Goal: Task Accomplishment & Management: Manage account settings

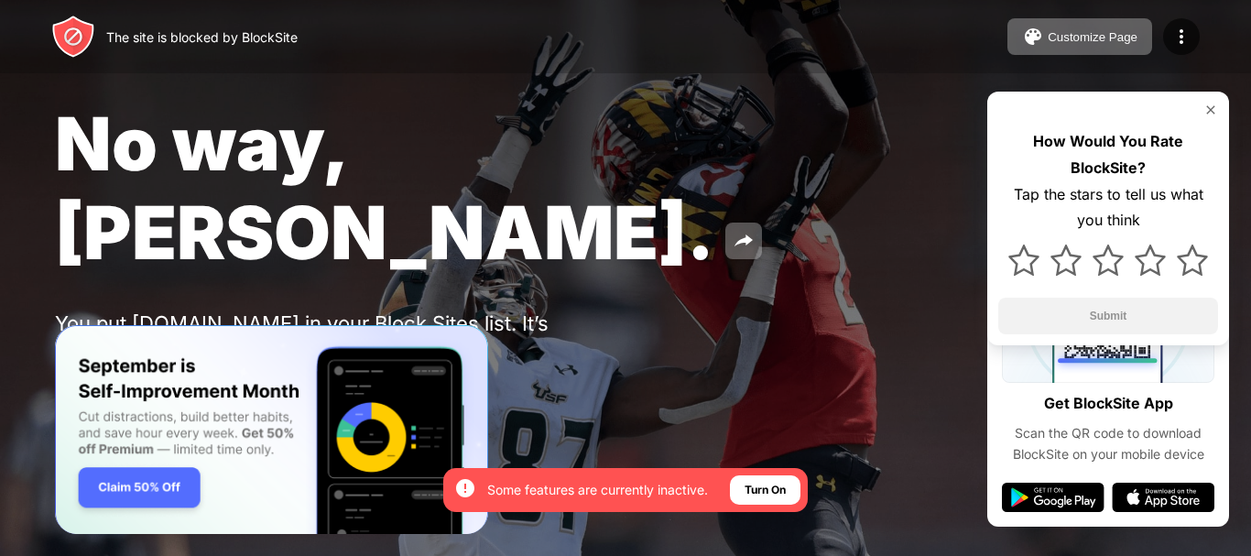
drag, startPoint x: 1212, startPoint y: 114, endPoint x: 1141, endPoint y: 127, distance: 72.7
click at [475, 113] on img at bounding box center [1210, 110] width 15 height 15
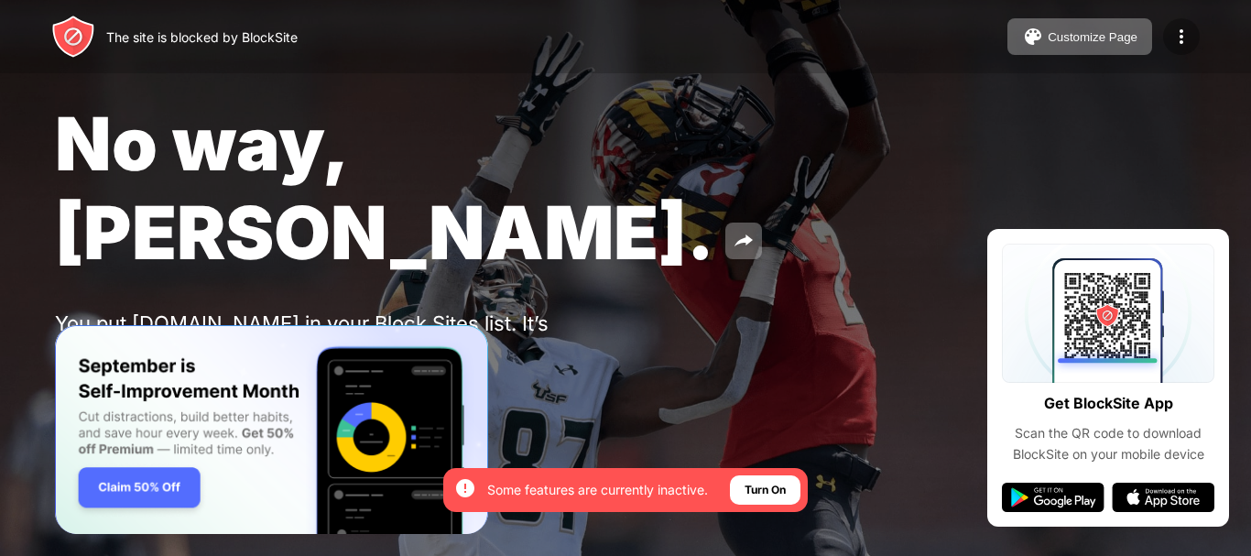
click at [475, 43] on img at bounding box center [1181, 37] width 22 height 22
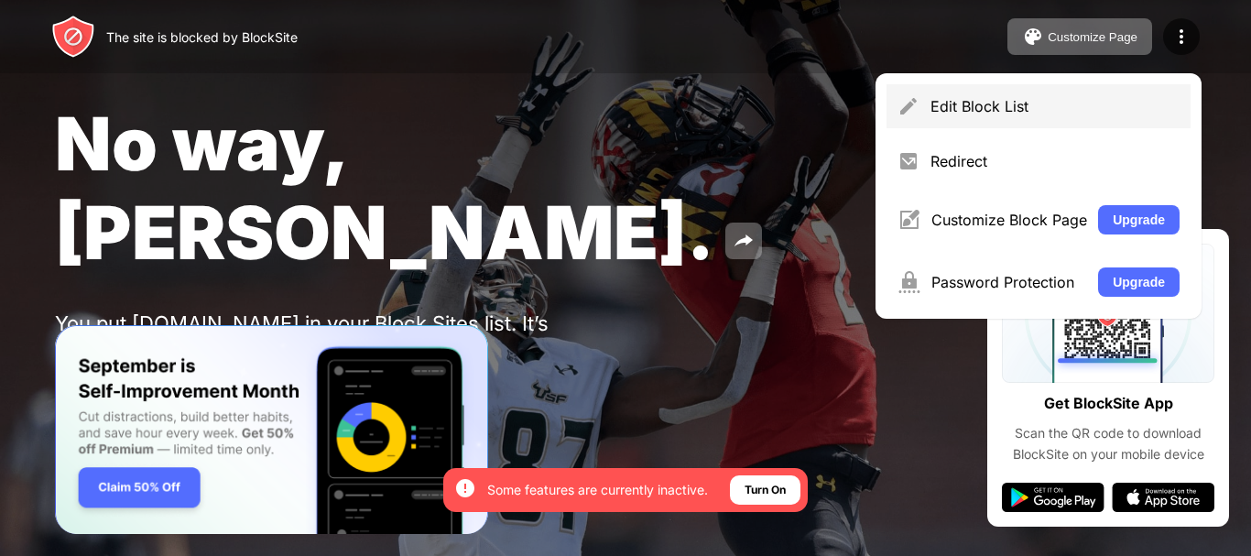
click at [475, 107] on div "Edit Block List" at bounding box center [1054, 106] width 249 height 18
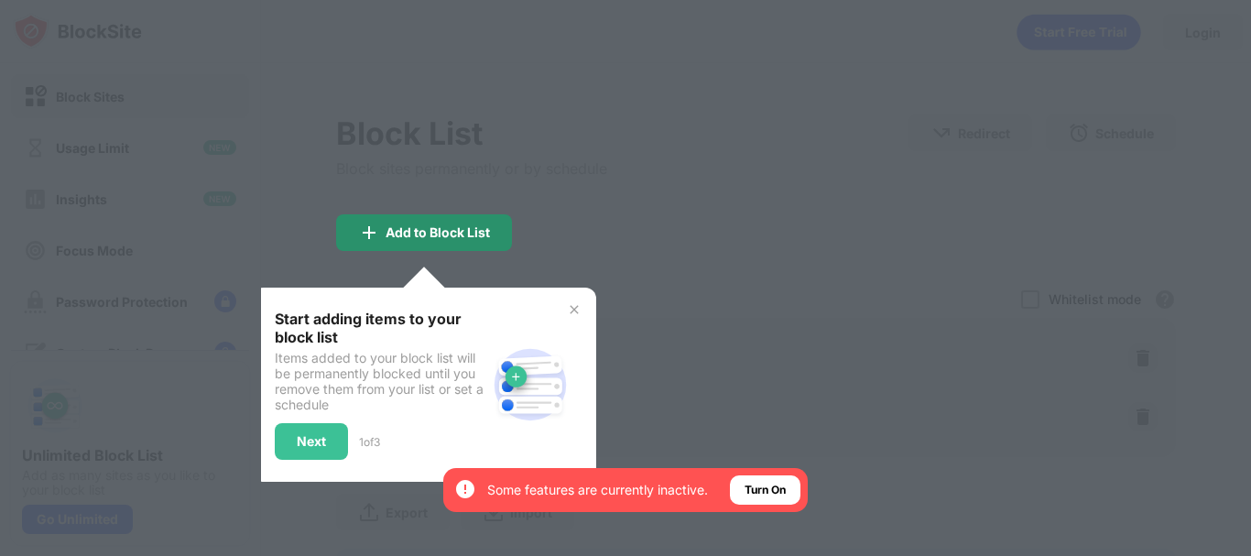
click at [442, 225] on div "Add to Block List" at bounding box center [438, 232] width 104 height 15
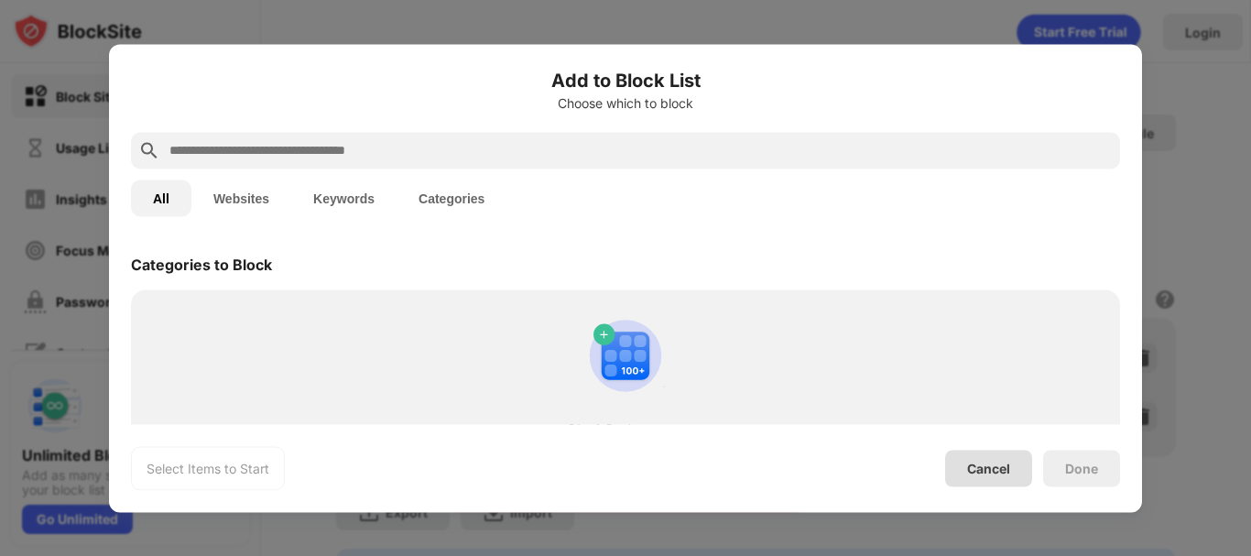
click at [475, 471] on div "Cancel" at bounding box center [988, 469] width 43 height 16
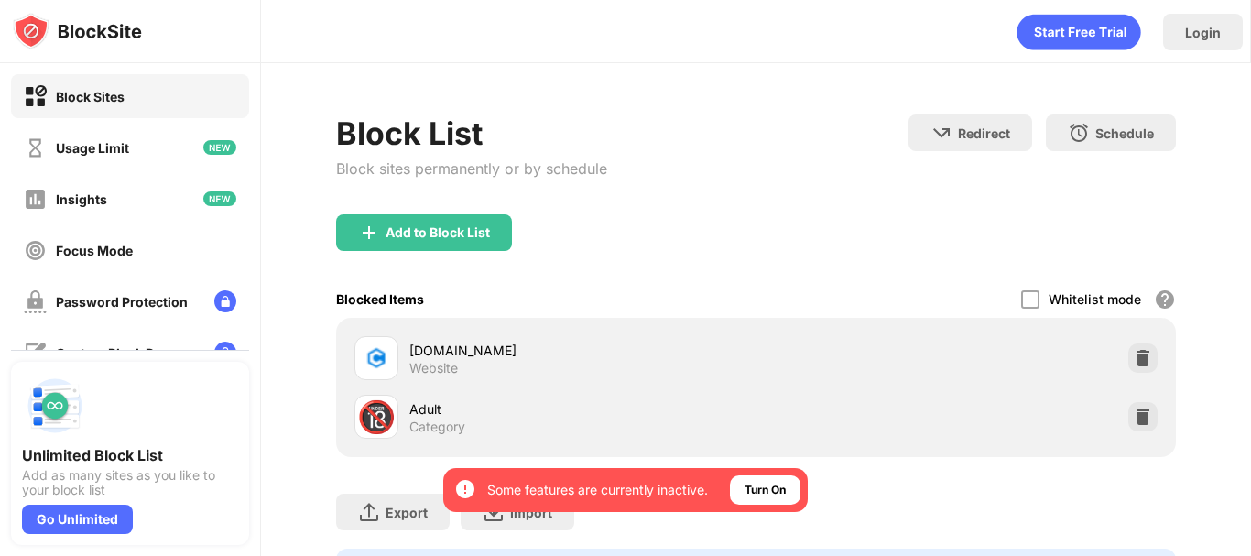
click at [443, 58] on div "Login" at bounding box center [756, 31] width 990 height 63
click at [107, 37] on img at bounding box center [77, 31] width 129 height 37
click at [86, 27] on img at bounding box center [77, 31] width 129 height 37
click at [51, 30] on img at bounding box center [77, 31] width 129 height 37
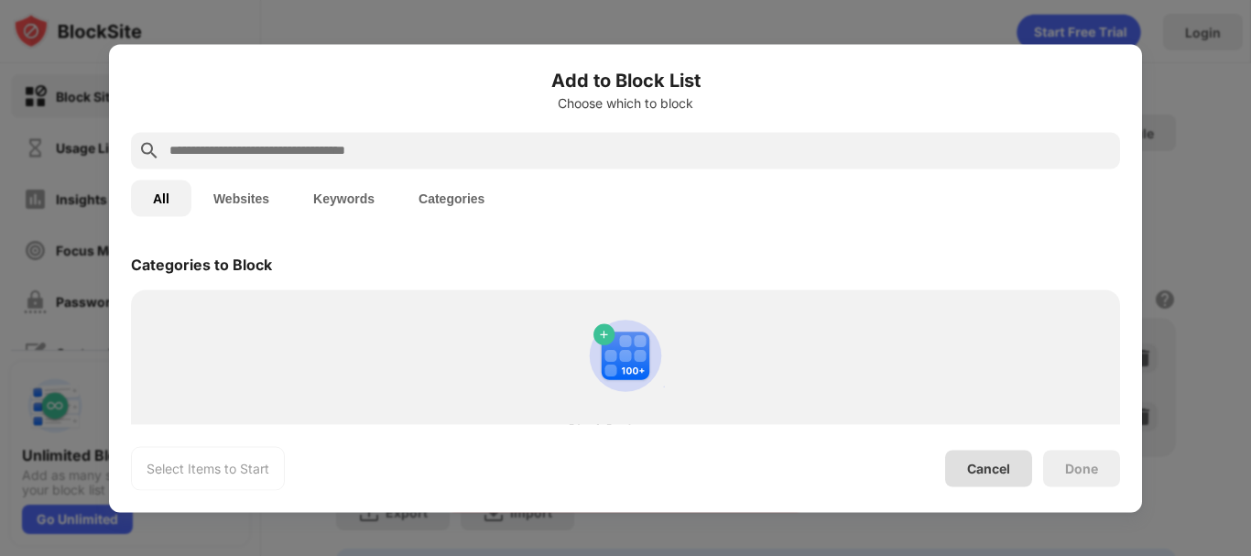
click at [475, 456] on div "Cancel" at bounding box center [988, 468] width 87 height 37
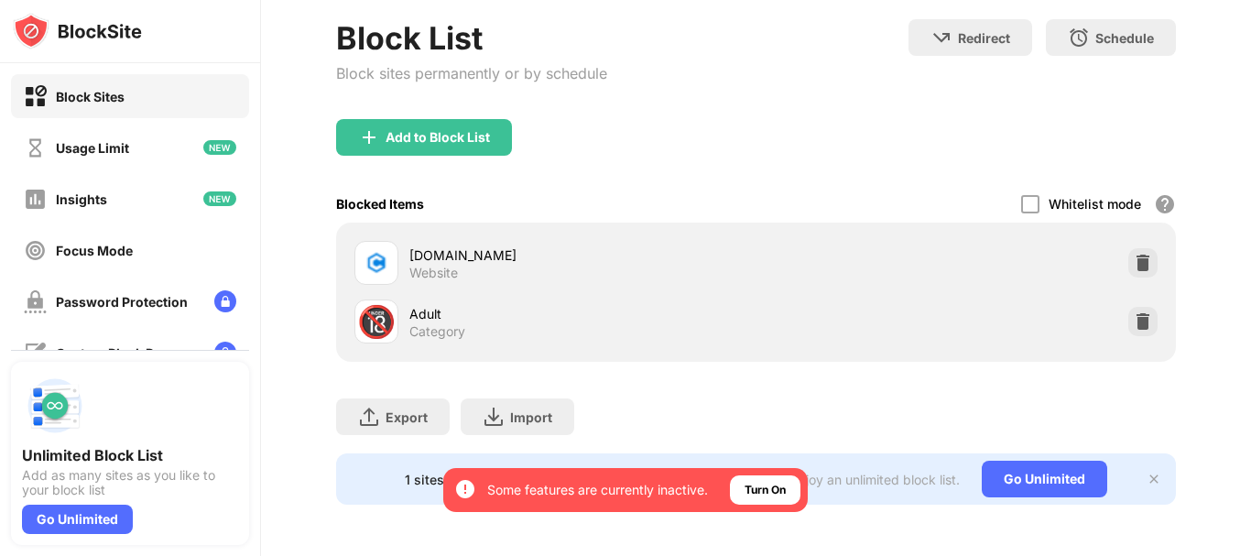
scroll to position [109, 0]
click at [433, 130] on div "Add to Block List" at bounding box center [438, 137] width 104 height 15
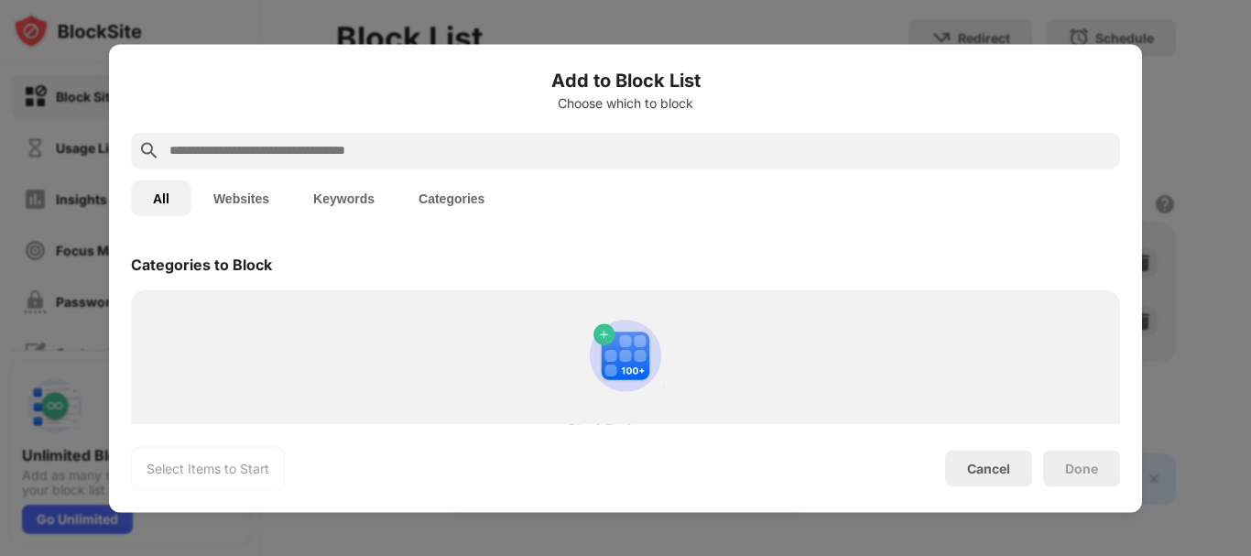
click at [475, 151] on input "text" at bounding box center [640, 150] width 945 height 22
paste input "**********"
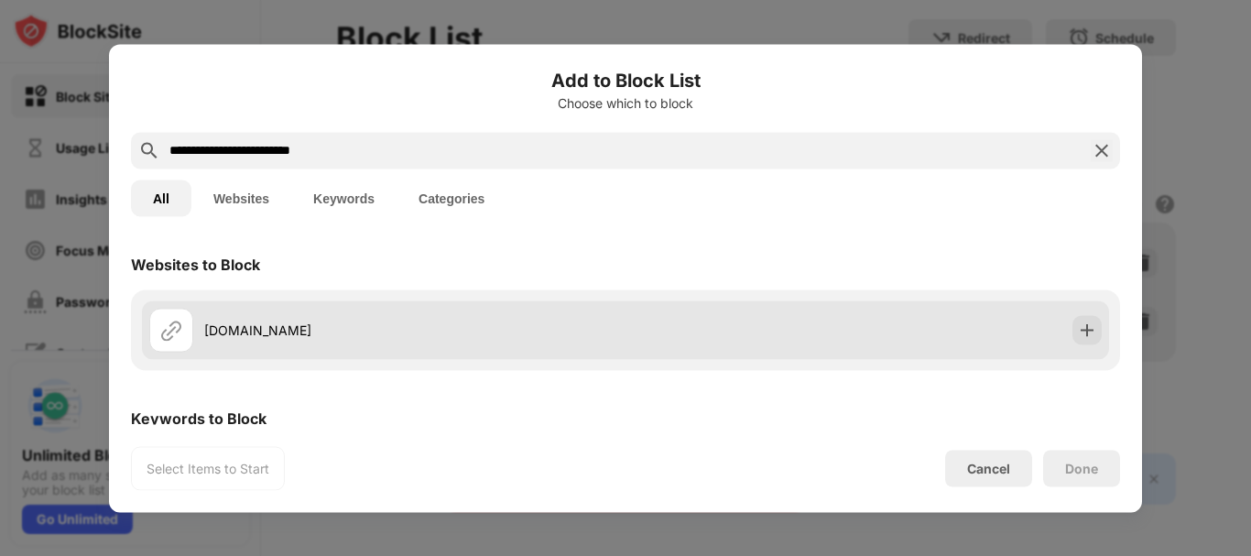
type input "**********"
click at [475, 355] on div "[DOMAIN_NAME]" at bounding box center [625, 329] width 967 height 59
click at [475, 328] on img at bounding box center [1087, 329] width 18 height 18
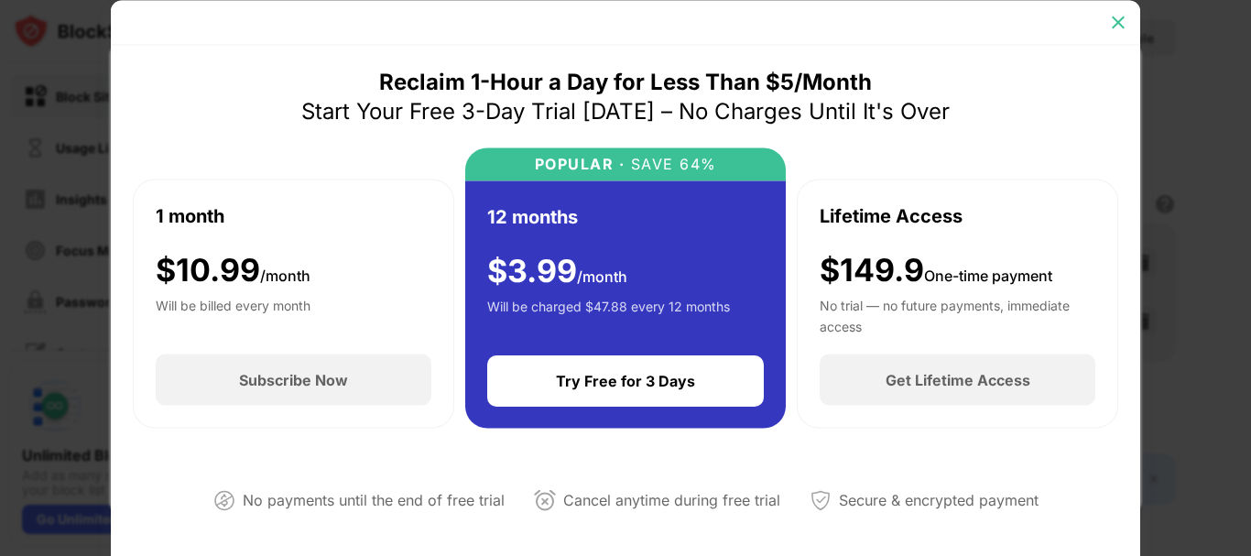
click at [475, 25] on img at bounding box center [1118, 22] width 18 height 18
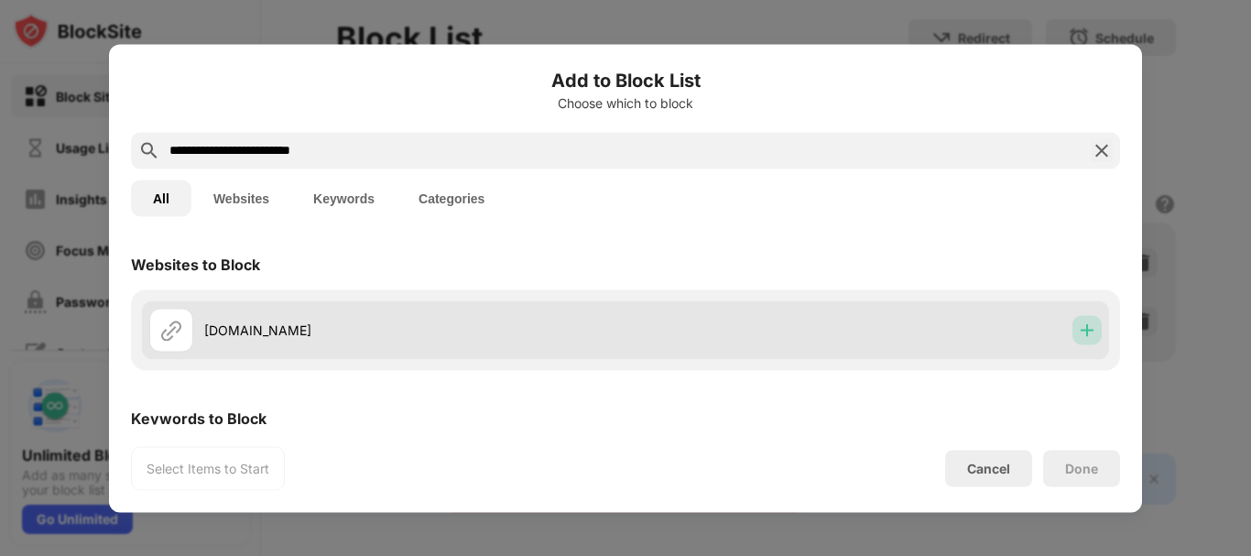
click at [475, 339] on div at bounding box center [1086, 329] width 29 height 29
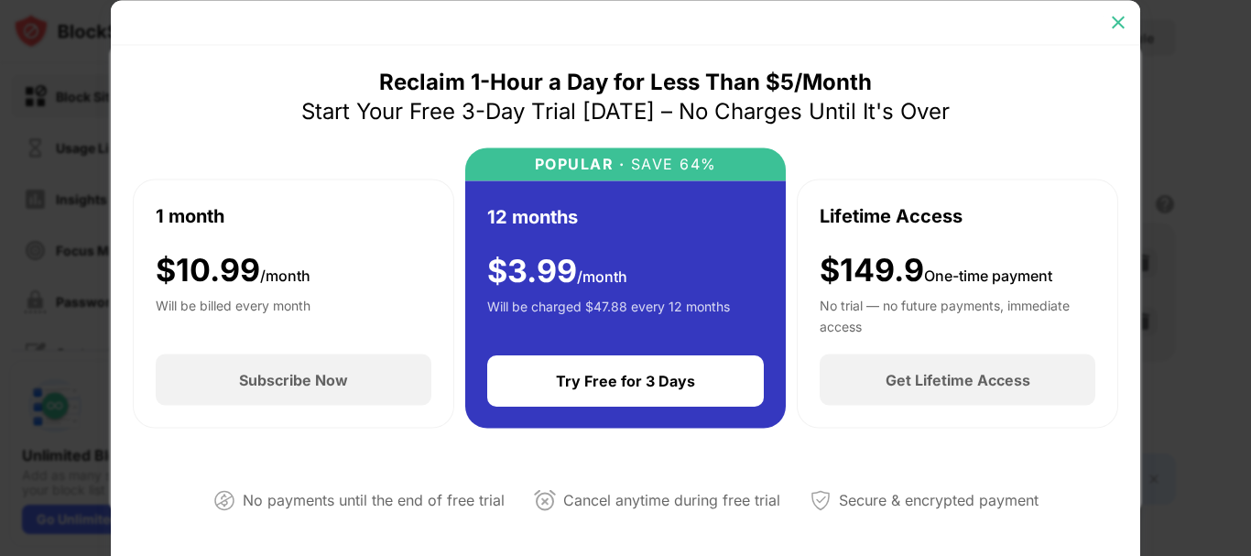
click at [475, 16] on div at bounding box center [1117, 21] width 29 height 29
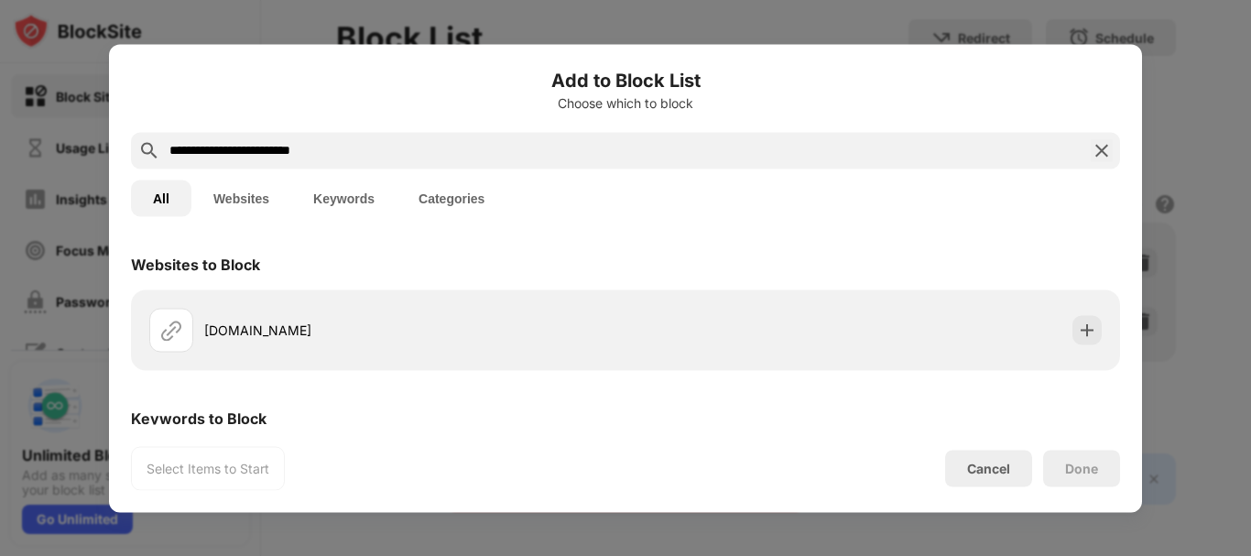
click at [475, 152] on img at bounding box center [1102, 150] width 22 height 22
